Goal: Check status: Check status

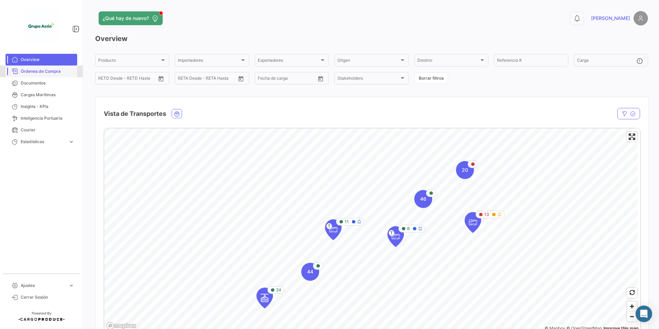
click at [35, 68] on span "Órdenes de Compra" at bounding box center [48, 71] width 54 height 6
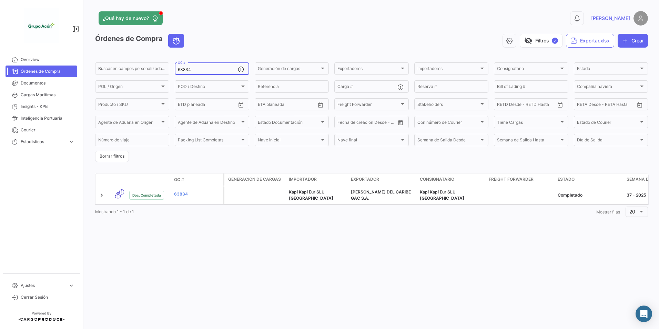
click at [197, 70] on input "63834" at bounding box center [208, 69] width 60 height 5
drag, startPoint x: 197, startPoint y: 70, endPoint x: 151, endPoint y: 68, distance: 45.5
click at [0, 0] on div "Buscar en [PERSON_NAME] personalizados... 63834 OC # Generación [PERSON_NAME] G…" at bounding box center [0, 0] width 0 height 0
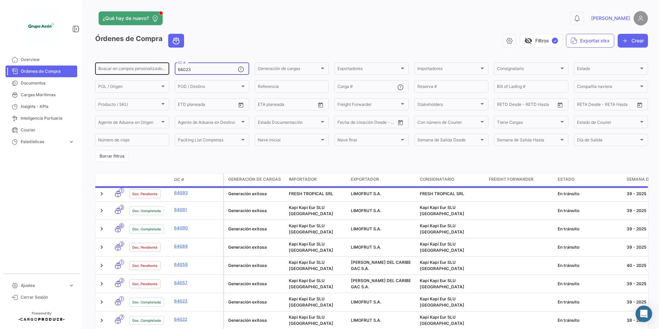
type input "64023"
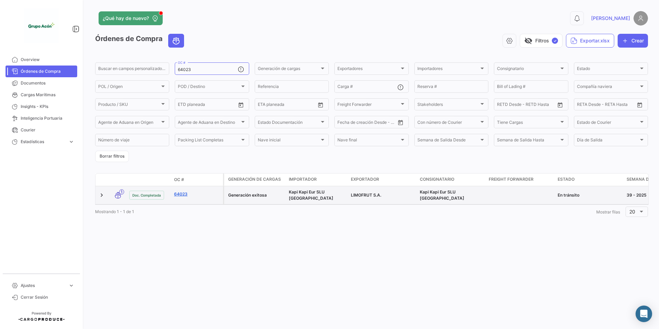
click at [182, 194] on link "64023" at bounding box center [197, 194] width 46 height 6
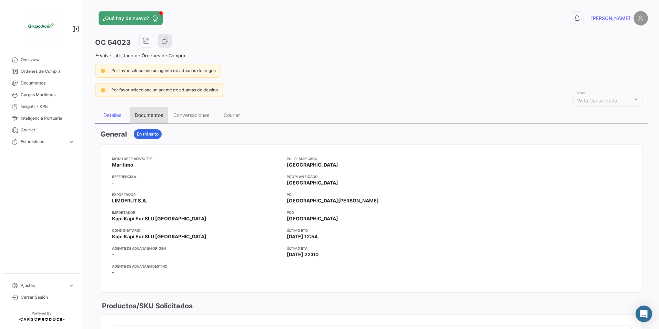
click at [152, 115] on div "Documentos" at bounding box center [149, 115] width 28 height 6
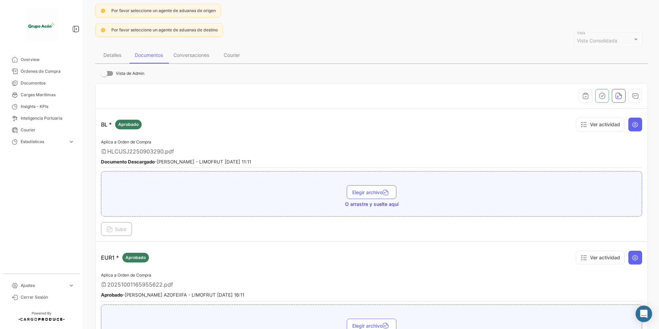
scroll to position [76, 0]
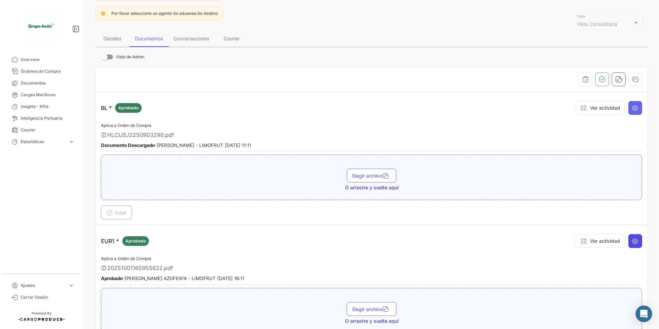
click at [634, 237] on button at bounding box center [635, 241] width 14 height 14
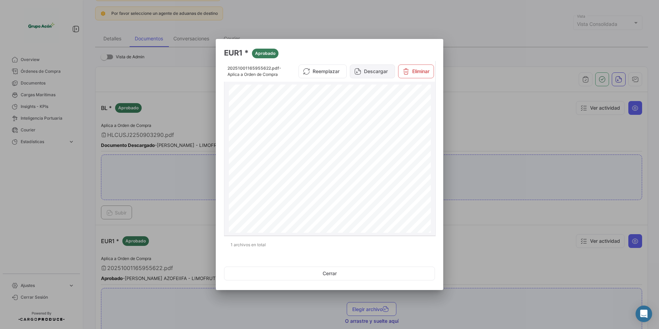
click at [375, 76] on button "Descargar" at bounding box center [372, 71] width 45 height 14
click at [167, 235] on div at bounding box center [329, 164] width 659 height 329
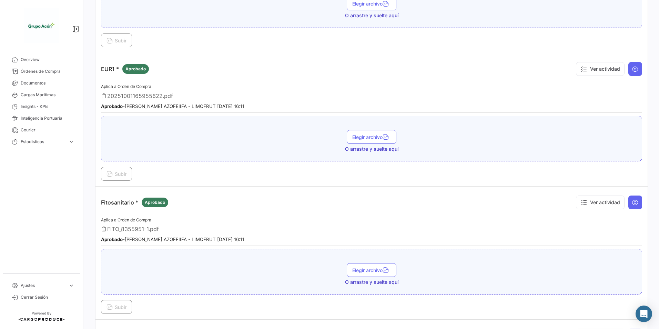
scroll to position [249, 0]
click at [633, 205] on icon at bounding box center [634, 201] width 7 height 7
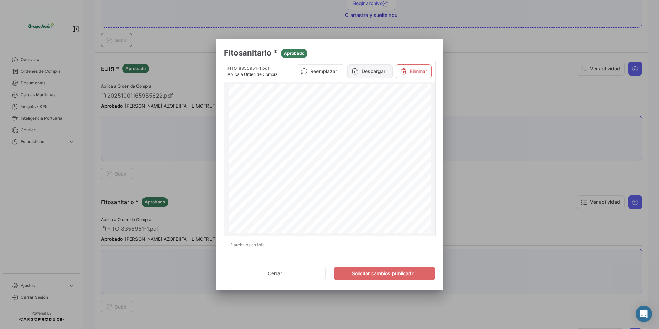
click at [375, 76] on button "Descargar" at bounding box center [369, 71] width 45 height 14
click at [526, 212] on div at bounding box center [329, 164] width 659 height 329
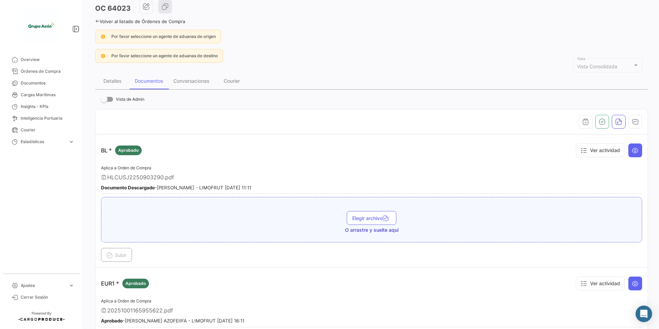
scroll to position [0, 0]
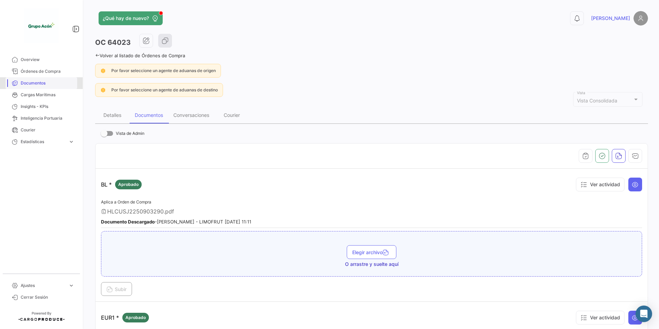
click at [44, 84] on span "Documentos" at bounding box center [48, 83] width 54 height 6
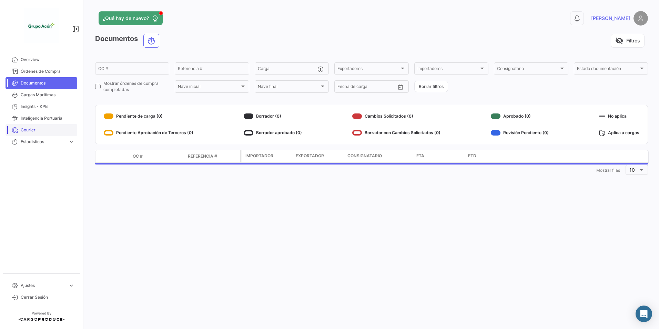
click at [38, 126] on link "Courier" at bounding box center [42, 130] width 72 height 12
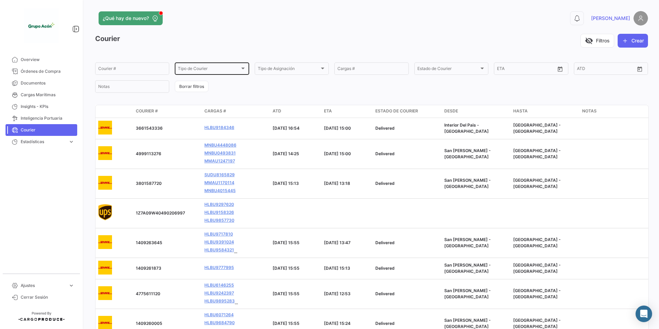
click at [203, 68] on span "Tipo de Courier" at bounding box center [209, 69] width 62 height 5
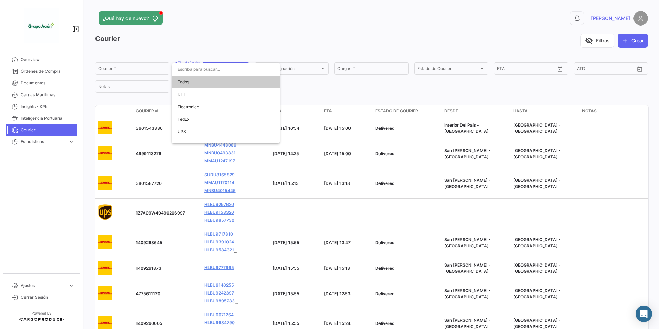
click at [203, 68] on input "dropdown search" at bounding box center [225, 69] width 107 height 12
click at [143, 69] on div at bounding box center [329, 164] width 659 height 329
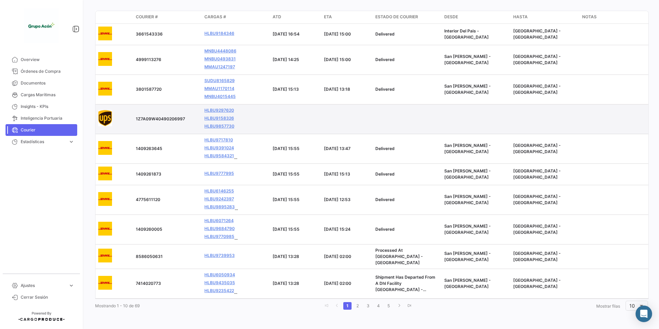
scroll to position [96, 0]
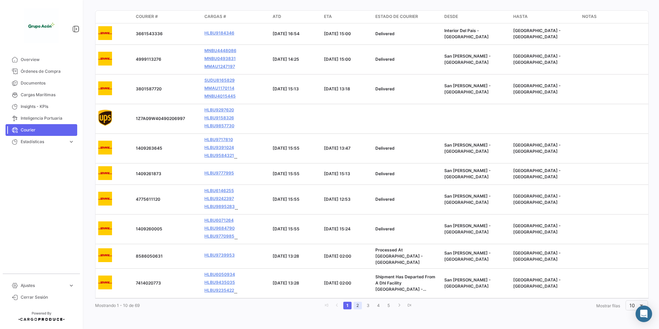
click at [354, 305] on link "2" at bounding box center [357, 305] width 8 height 8
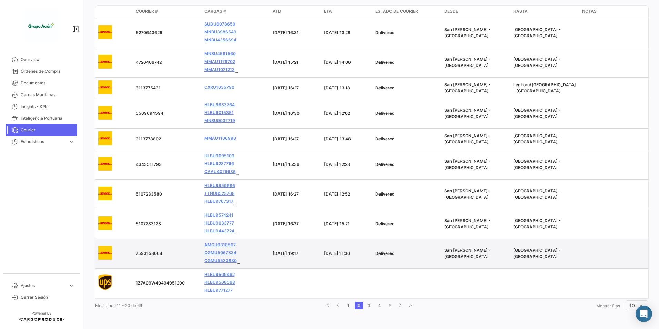
scroll to position [105, 0]
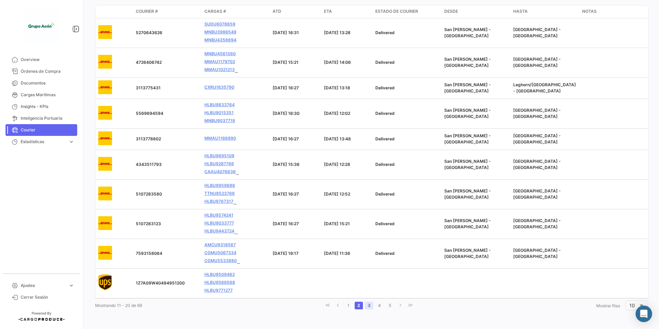
click at [366, 304] on link "3" at bounding box center [369, 305] width 8 height 8
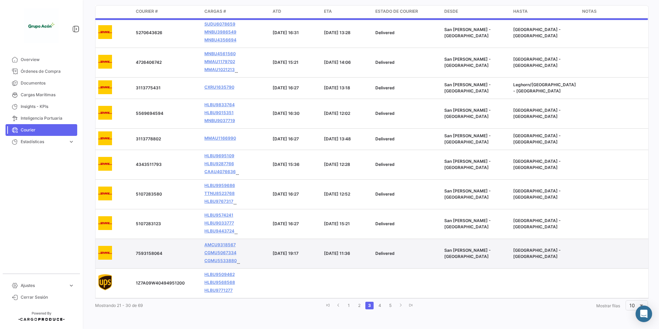
scroll to position [89, 0]
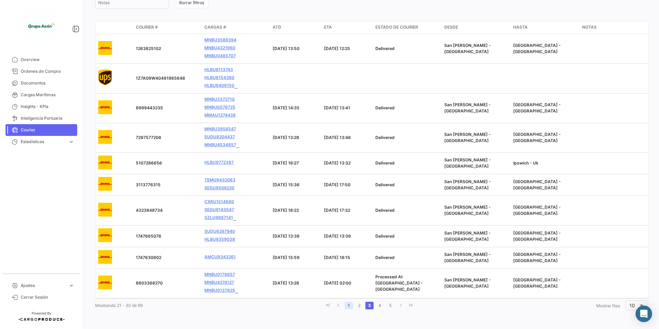
click at [349, 303] on link "1" at bounding box center [348, 305] width 8 height 8
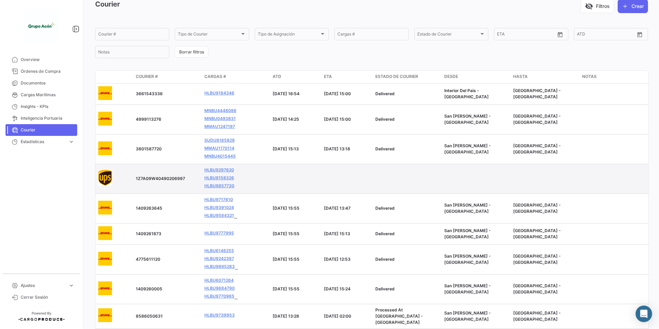
scroll to position [69, 0]
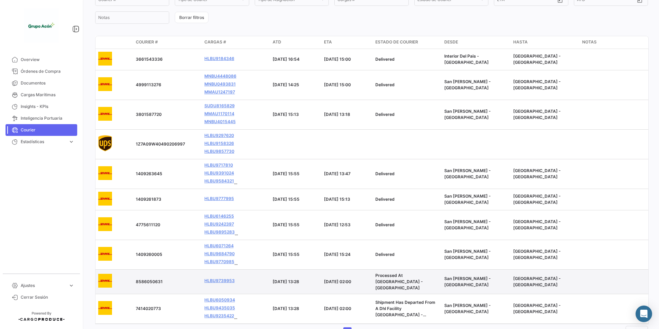
drag, startPoint x: 161, startPoint y: 281, endPoint x: 136, endPoint y: 280, distance: 25.5
click at [136, 280] on span "8586050631" at bounding box center [149, 281] width 27 height 5
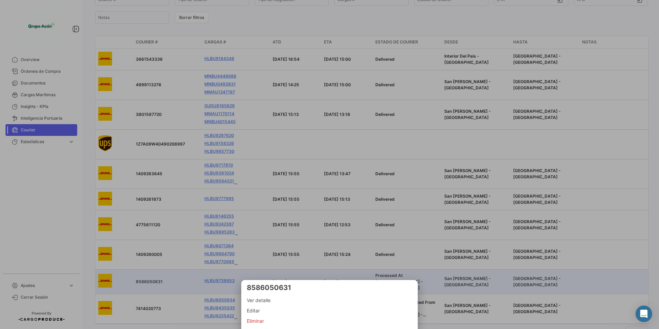
drag, startPoint x: 136, startPoint y: 280, endPoint x: 147, endPoint y: 282, distance: 11.2
drag, startPoint x: 147, startPoint y: 282, endPoint x: 265, endPoint y: 300, distance: 119.8
click at [265, 300] on span "Ver detalle" at bounding box center [329, 300] width 165 height 8
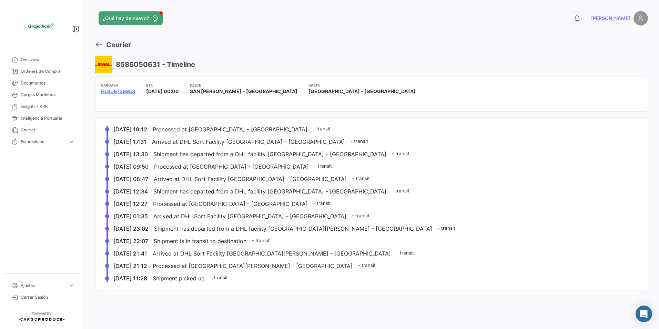
drag, startPoint x: 117, startPoint y: 64, endPoint x: 160, endPoint y: 65, distance: 43.4
click at [160, 65] on h3 "8586050631 - Timeline" at bounding box center [154, 65] width 81 height 10
copy h3 "8586050631"
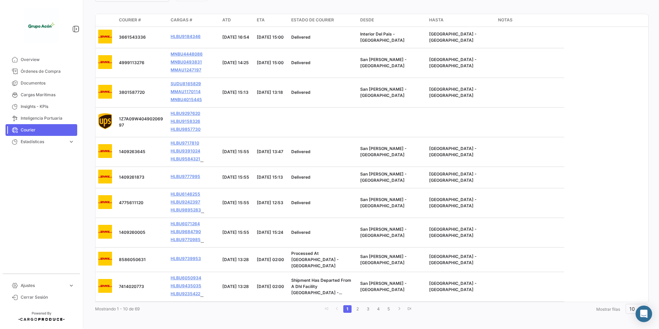
scroll to position [91, 0]
